Goal: Information Seeking & Learning: Learn about a topic

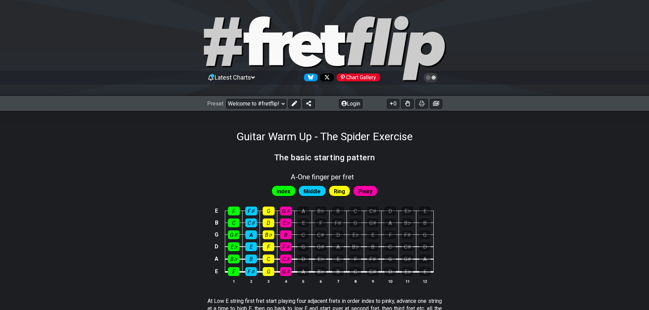
drag, startPoint x: 235, startPoint y: 183, endPoint x: 246, endPoint y: 180, distance: 11.7
click at [247, 180] on div "A - One finger per fret Index Middle Ring Pinky E F F♯ G G♯ A B♭ B C C♯ D E♭ E …" at bounding box center [324, 231] width 649 height 125
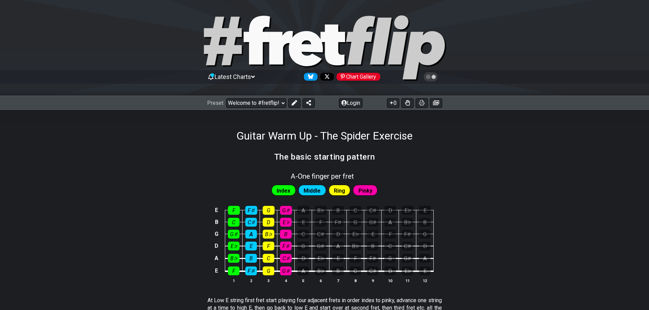
drag, startPoint x: 200, startPoint y: 158, endPoint x: 195, endPoint y: 161, distance: 6.0
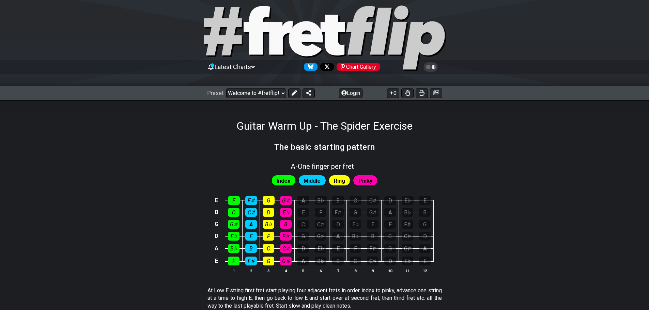
drag, startPoint x: 194, startPoint y: 158, endPoint x: 198, endPoint y: 171, distance: 12.8
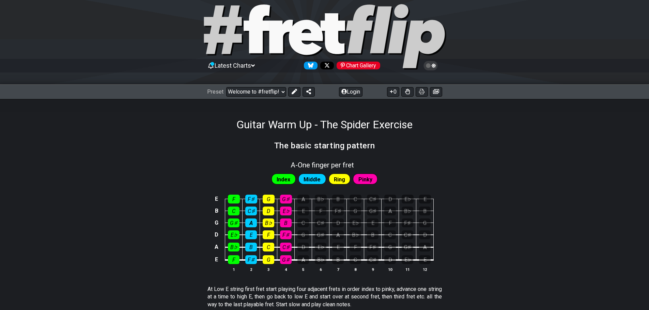
click at [197, 168] on div "A - One finger per fret" at bounding box center [324, 163] width 649 height 12
select select "A"
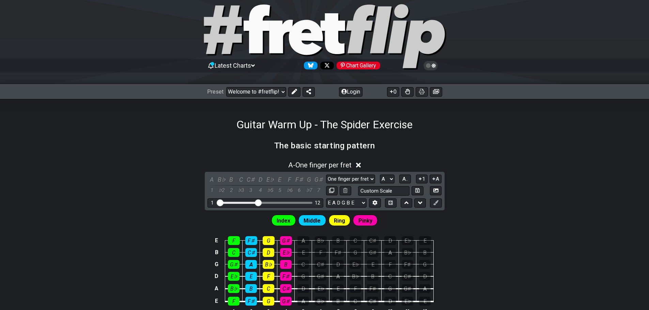
click at [361, 165] on icon at bounding box center [358, 165] width 5 height 7
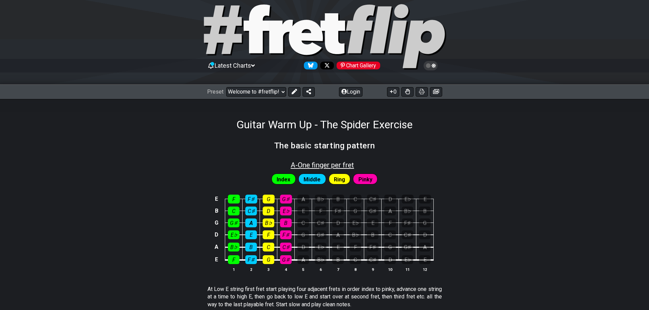
click at [301, 163] on span "A - One finger per fret" at bounding box center [322, 165] width 63 height 8
select select "A"
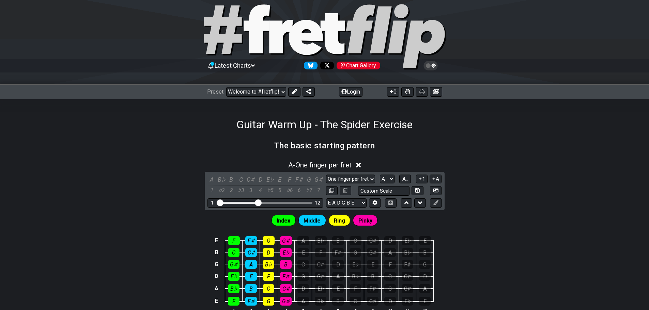
click at [360, 164] on icon at bounding box center [358, 165] width 5 height 7
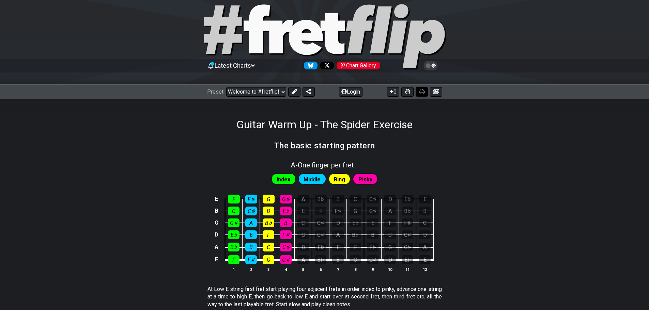
click at [424, 95] on button at bounding box center [422, 92] width 12 height 10
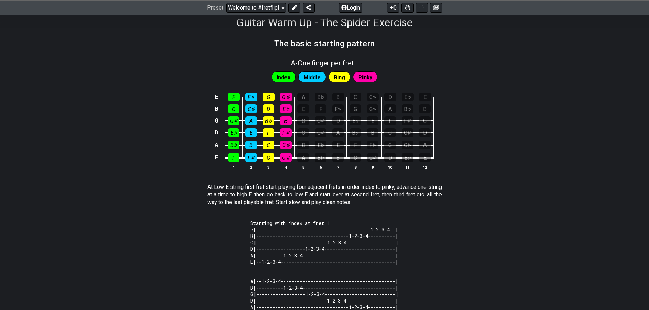
scroll to position [148, 0]
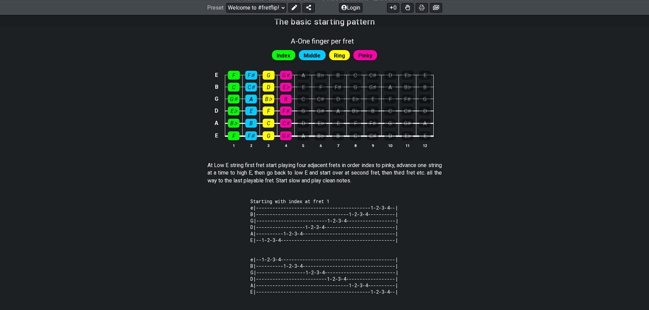
drag, startPoint x: 272, startPoint y: 190, endPoint x: 274, endPoint y: 183, distance: 7.4
click at [468, 279] on section "Starting with index at fret 1 e|------------------------------------------1-2-3…" at bounding box center [324, 249] width 649 height 116
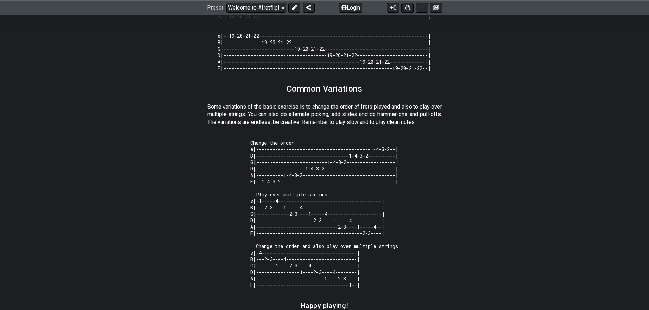
scroll to position [562, 0]
